Goal: Task Accomplishment & Management: Complete application form

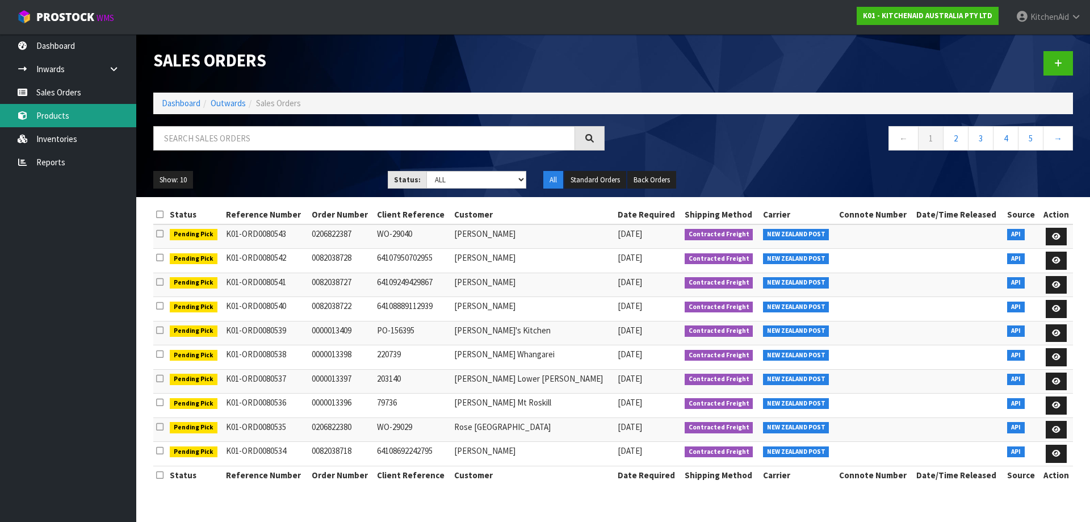
click at [58, 118] on link "Products" at bounding box center [68, 115] width 136 height 23
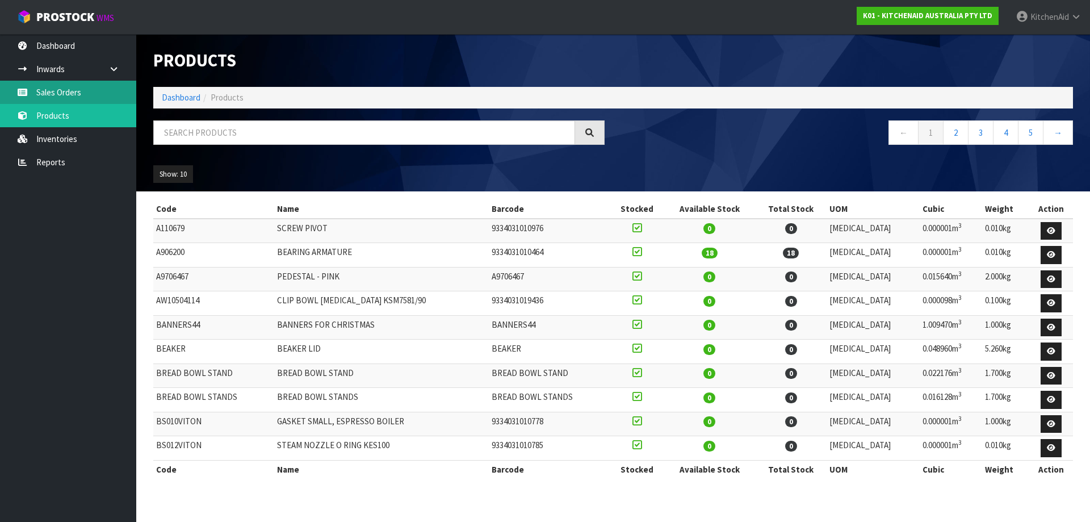
click at [59, 88] on link "Sales Orders" at bounding box center [68, 92] width 136 height 23
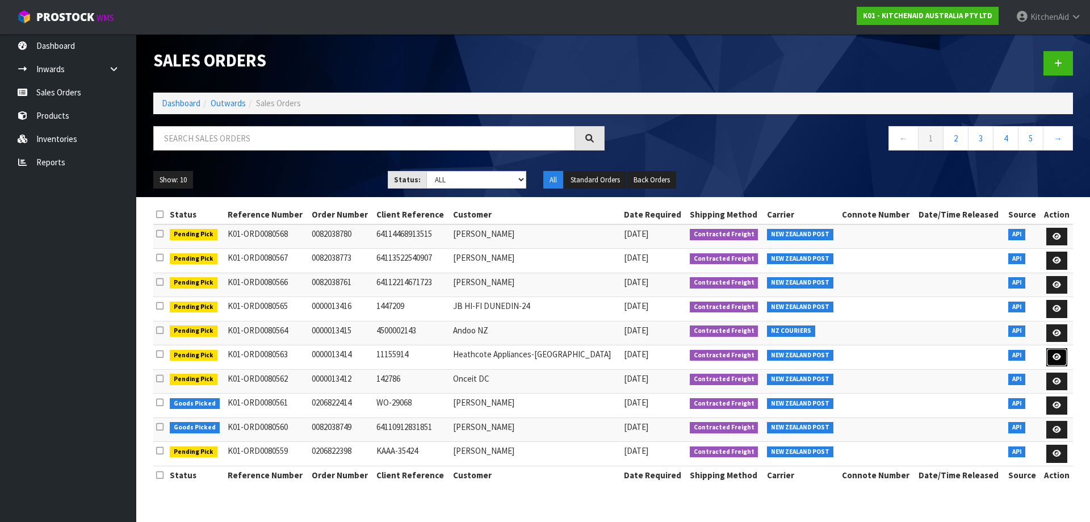
click at [1058, 362] on link at bounding box center [1056, 357] width 21 height 18
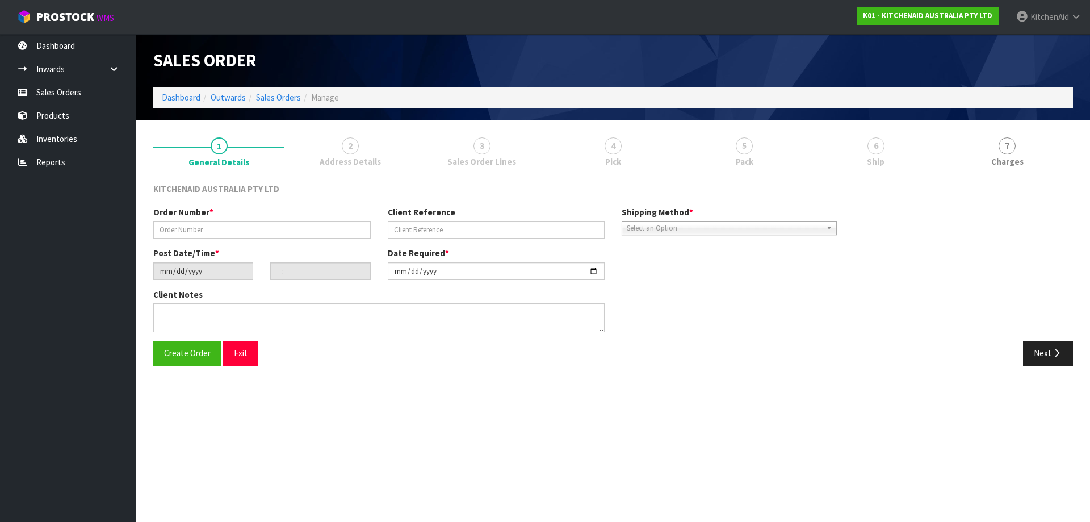
type input "0000013414"
type input "11155914"
type input "[DATE]"
type input "20:31:54.000"
type input "[DATE]"
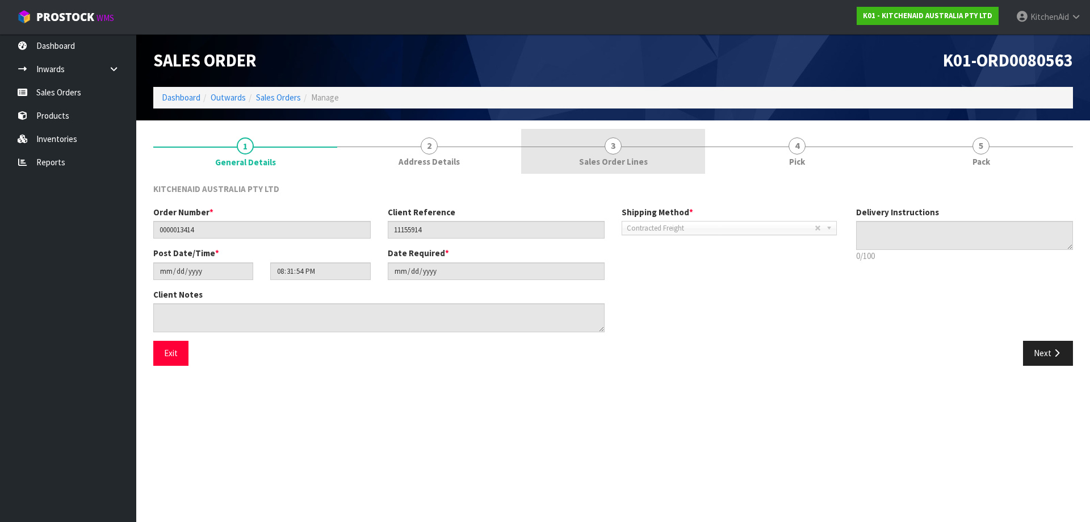
click at [644, 151] on link "3 Sales Order Lines" at bounding box center [613, 151] width 184 height 45
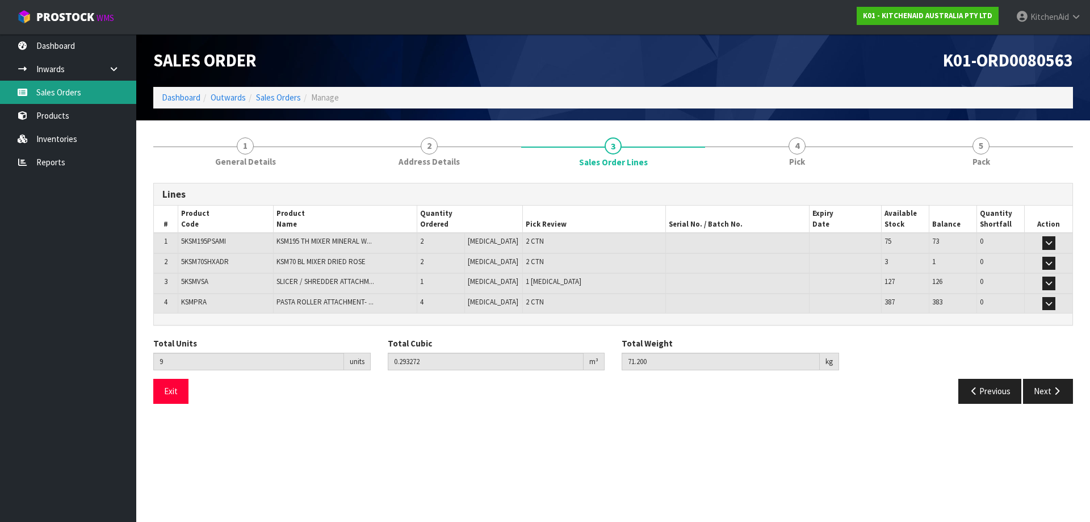
click at [62, 90] on link "Sales Orders" at bounding box center [68, 92] width 136 height 23
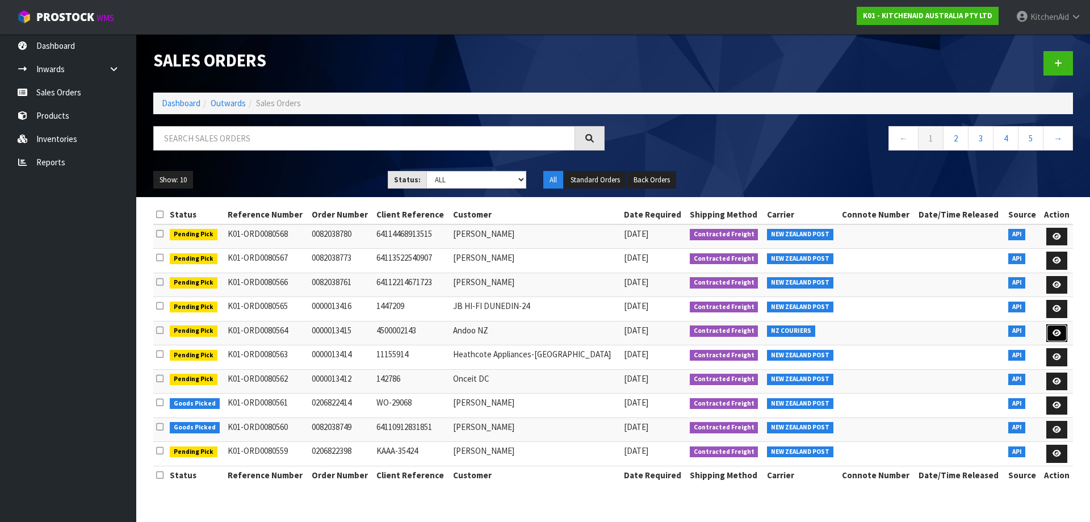
click at [1056, 331] on icon at bounding box center [1056, 332] width 9 height 7
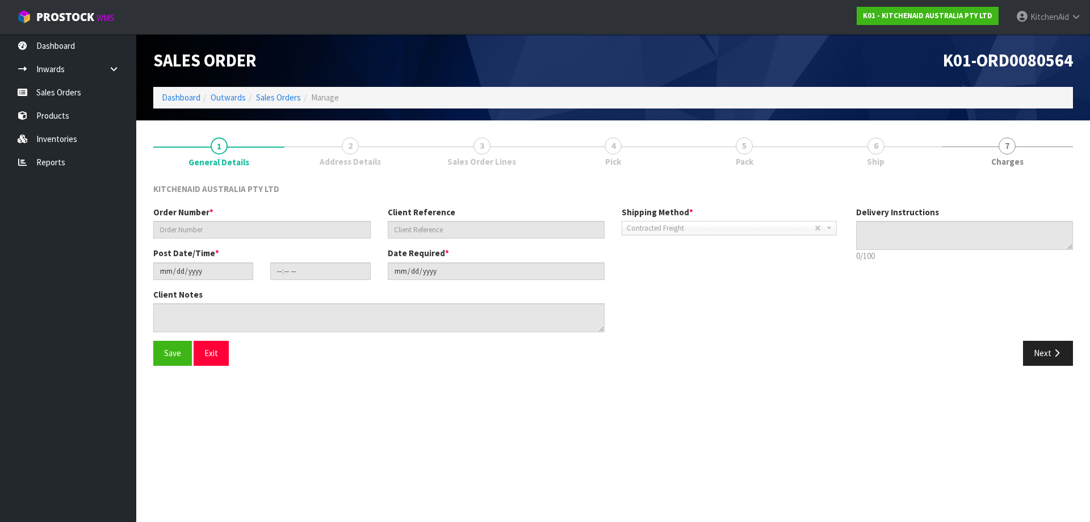
type input "0000013415"
type input "4500002143"
type input "[DATE]"
type input "20:31:57.000"
type input "[DATE]"
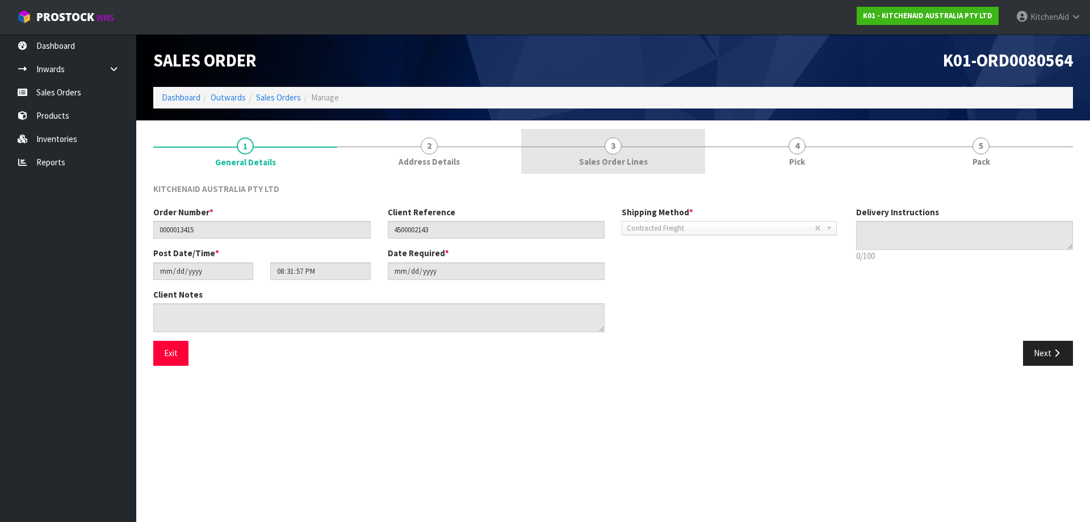
click at [641, 146] on div at bounding box center [613, 146] width 184 height 1
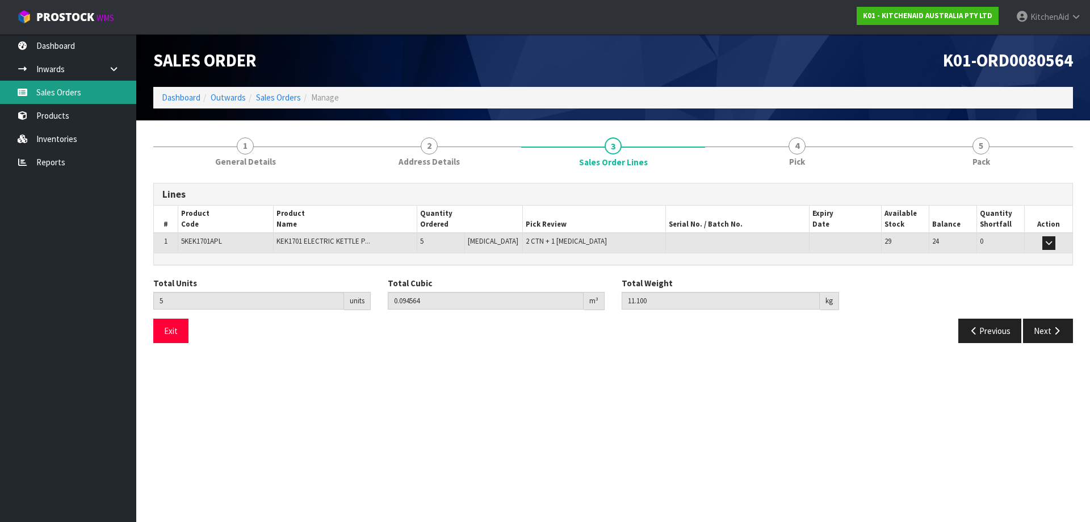
click at [63, 91] on link "Sales Orders" at bounding box center [68, 92] width 136 height 23
